Goal: Information Seeking & Learning: Learn about a topic

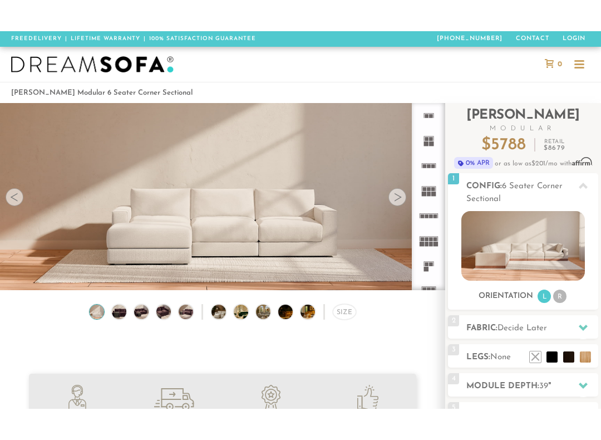
scroll to position [17, 0]
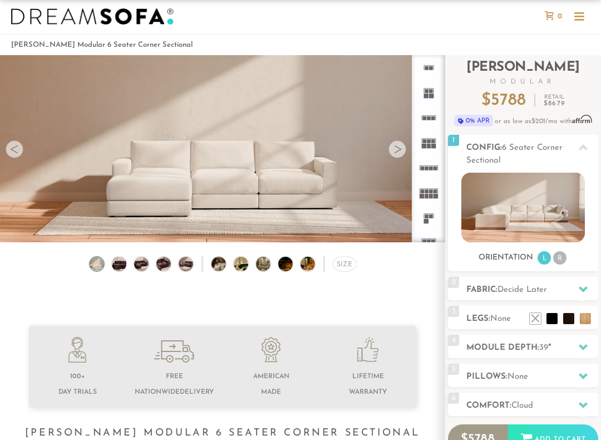
click at [223, 267] on img at bounding box center [224, 263] width 26 height 14
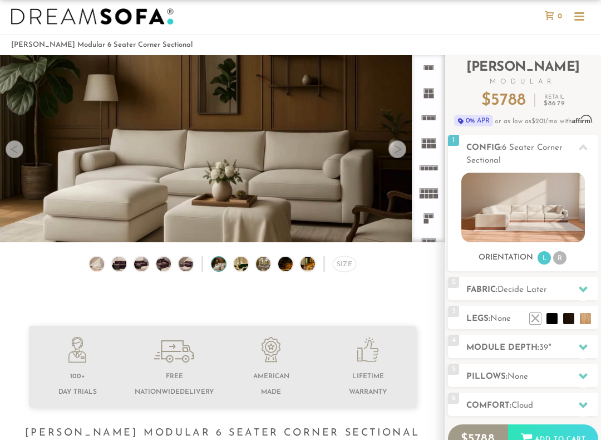
click at [248, 263] on img at bounding box center [247, 263] width 26 height 14
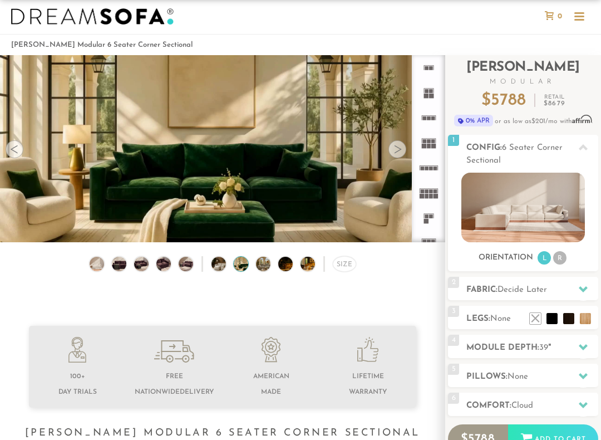
click at [267, 262] on img at bounding box center [269, 263] width 26 height 14
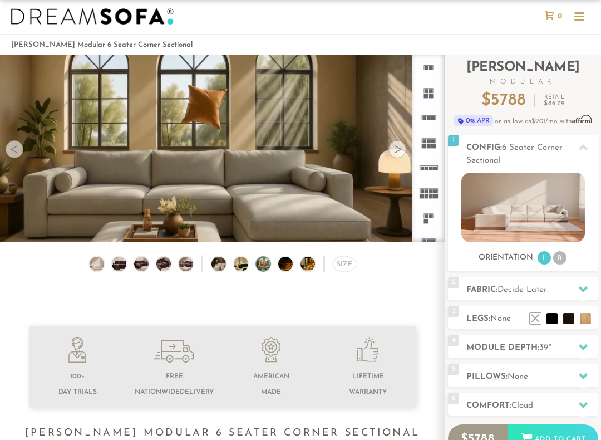
click at [283, 260] on img at bounding box center [291, 263] width 26 height 14
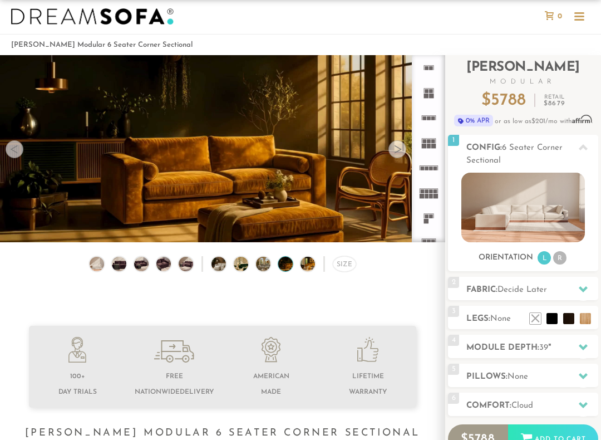
click at [303, 259] on img at bounding box center [313, 263] width 26 height 14
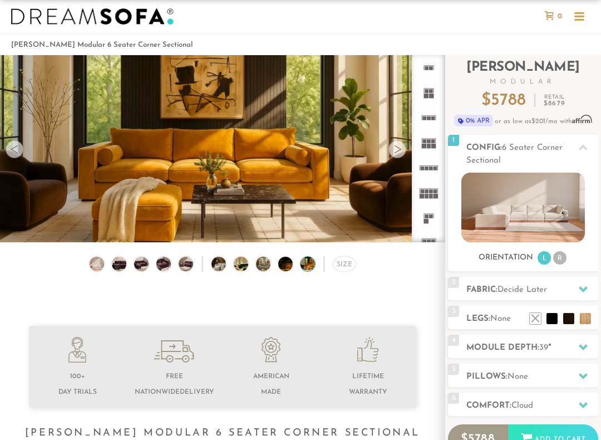
click at [559, 256] on li "R" at bounding box center [559, 257] width 13 height 13
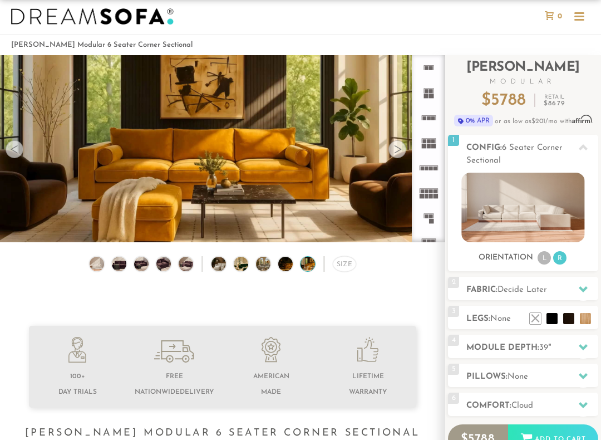
click at [550, 218] on img at bounding box center [522, 207] width 123 height 70
click at [395, 150] on div at bounding box center [397, 149] width 18 height 18
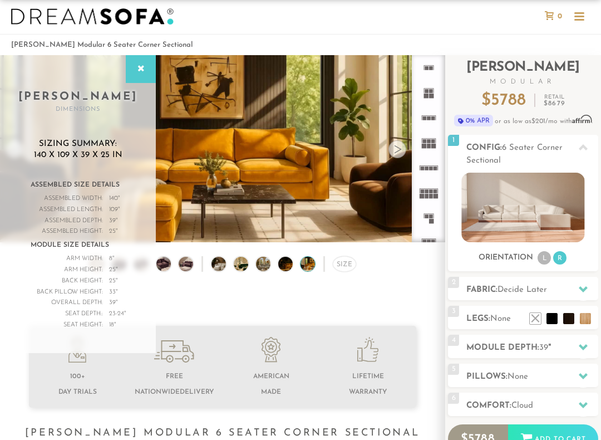
click at [398, 146] on div at bounding box center [397, 149] width 18 height 18
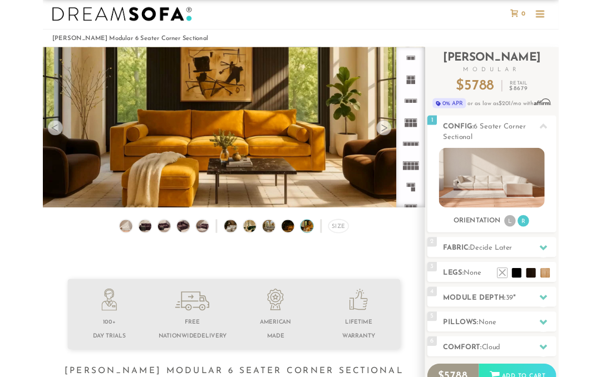
scroll to position [0, 0]
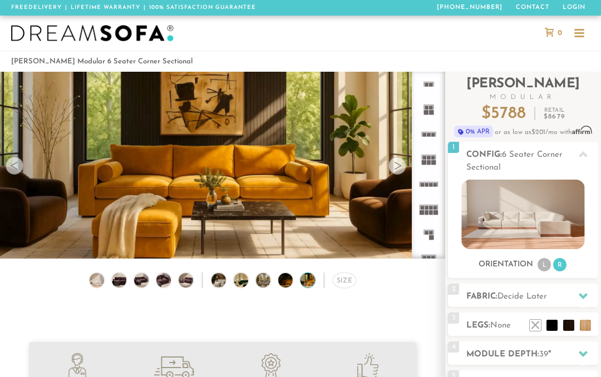
click at [95, 279] on img at bounding box center [96, 280] width 17 height 14
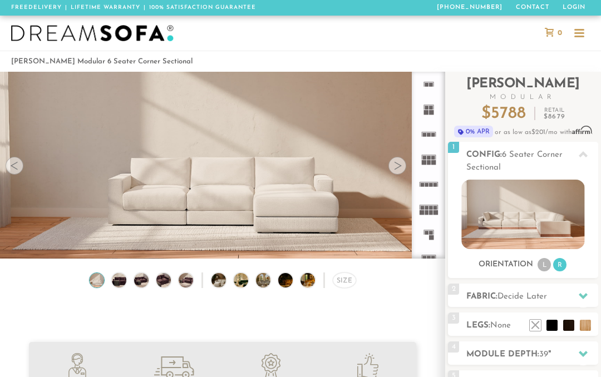
click at [120, 280] on img at bounding box center [118, 280] width 17 height 14
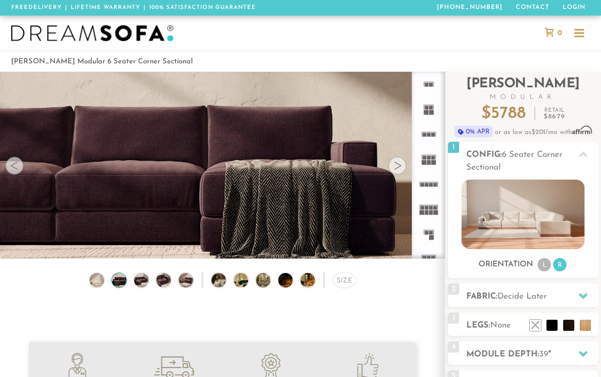
click at [146, 280] on img at bounding box center [140, 280] width 17 height 14
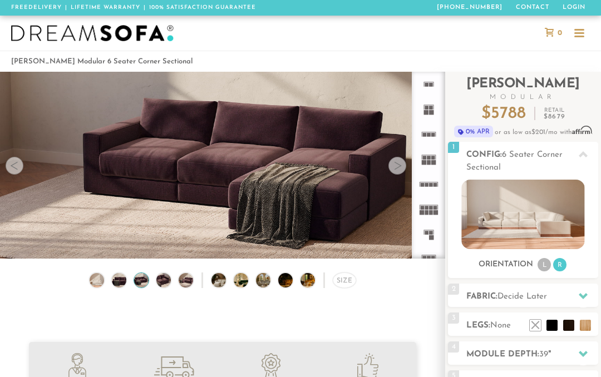
click at [185, 282] on img at bounding box center [185, 280] width 17 height 14
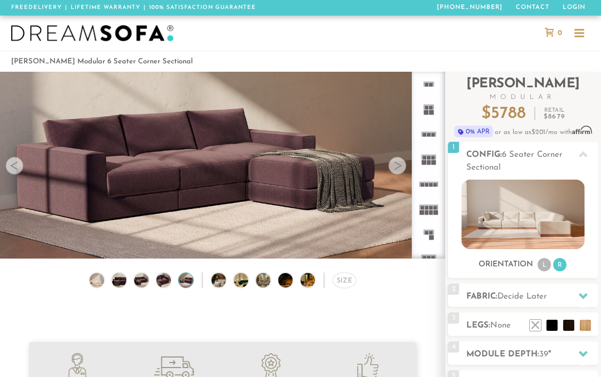
click at [211, 280] on img at bounding box center [224, 280] width 26 height 14
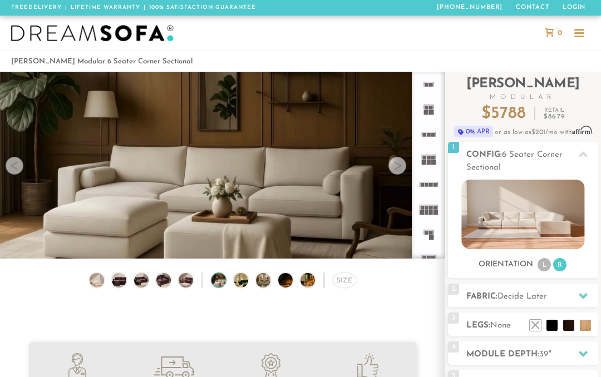
click at [243, 278] on img at bounding box center [247, 280] width 26 height 14
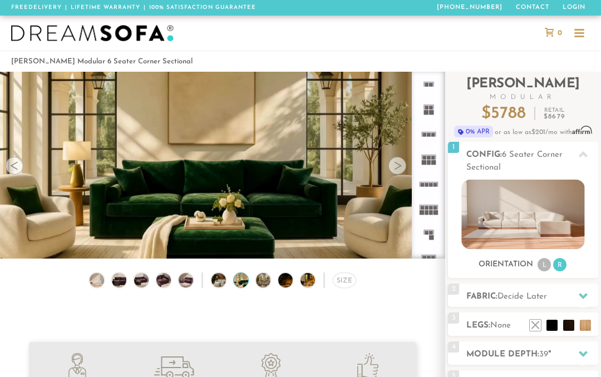
click at [346, 279] on div "Size" at bounding box center [344, 281] width 23 height 16
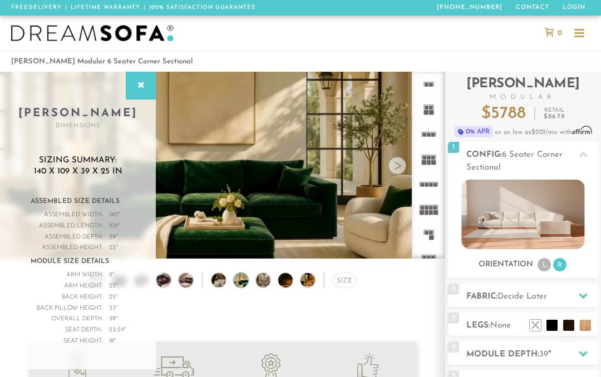
click at [578, 152] on div at bounding box center [582, 154] width 23 height 23
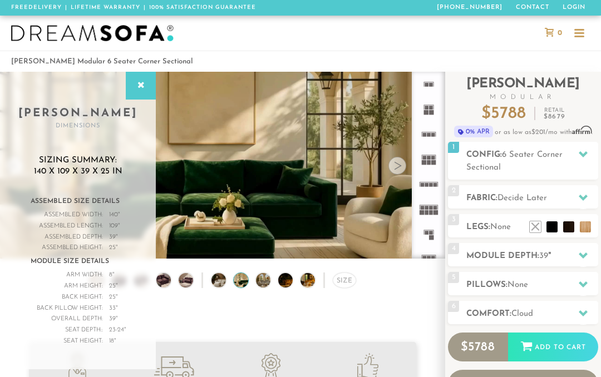
click at [577, 154] on div at bounding box center [582, 154] width 23 height 23
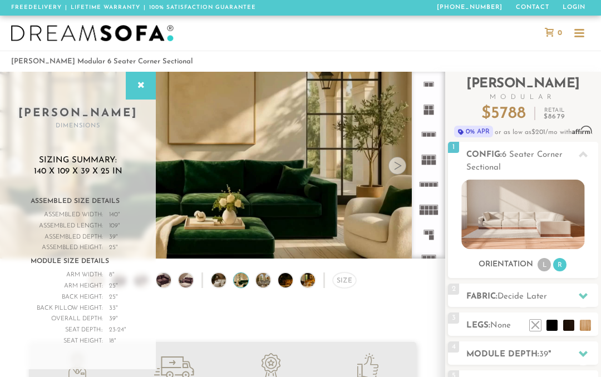
click at [554, 222] on img at bounding box center [522, 215] width 123 height 70
click at [580, 296] on icon at bounding box center [583, 296] width 9 height 6
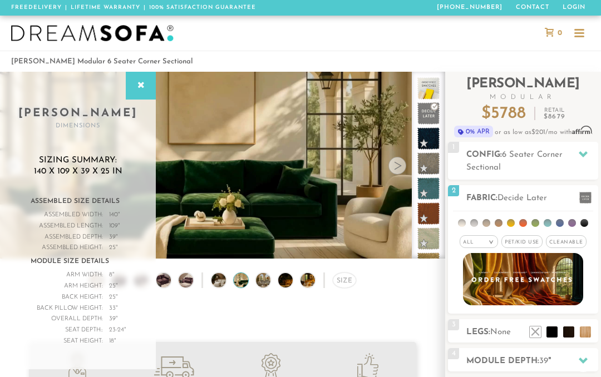
click at [550, 274] on img at bounding box center [523, 279] width 120 height 52
click at [320, 37] on div at bounding box center [300, 33] width 601 height 35
click at [588, 24] on div at bounding box center [579, 33] width 21 height 21
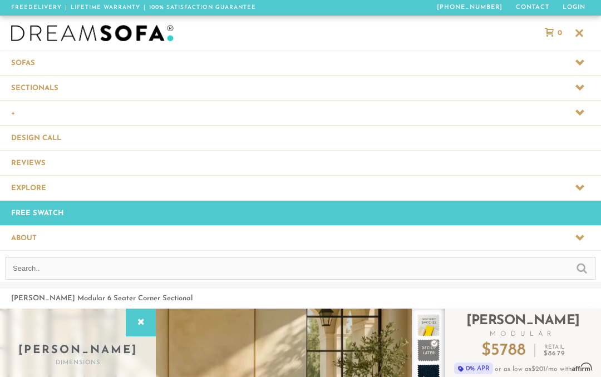
click at [39, 177] on span at bounding box center [300, 188] width 601 height 24
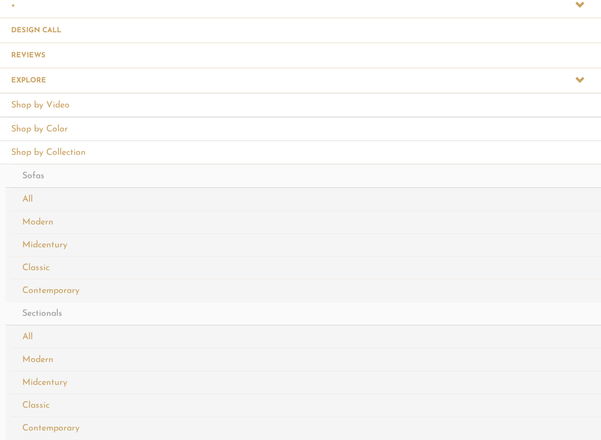
scroll to position [108, 0]
click at [46, 219] on link "Modern" at bounding box center [306, 221] width 590 height 23
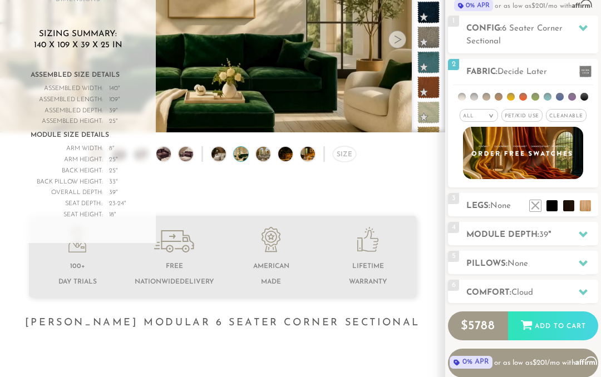
scroll to position [0, 0]
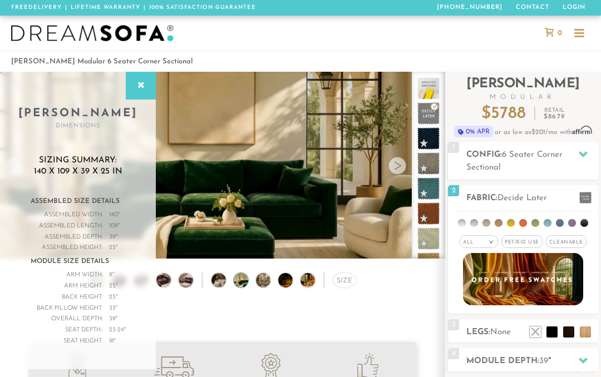
click at [584, 31] on div at bounding box center [579, 33] width 21 height 21
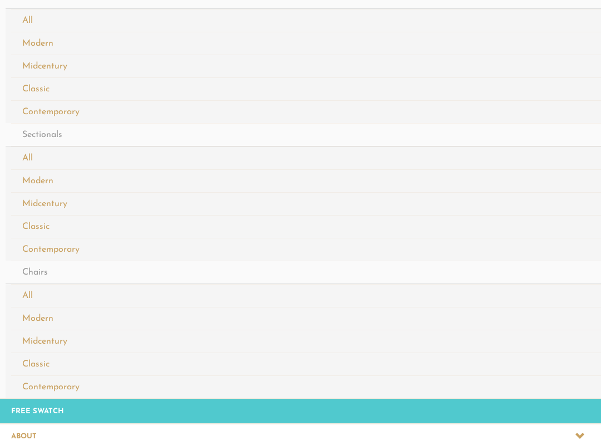
scroll to position [288, 0]
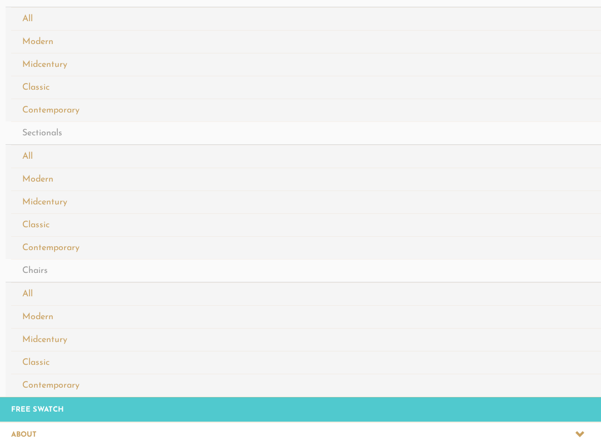
click at [56, 178] on link "Modern" at bounding box center [306, 178] width 590 height 23
